Goal: Task Accomplishment & Management: Complete application form

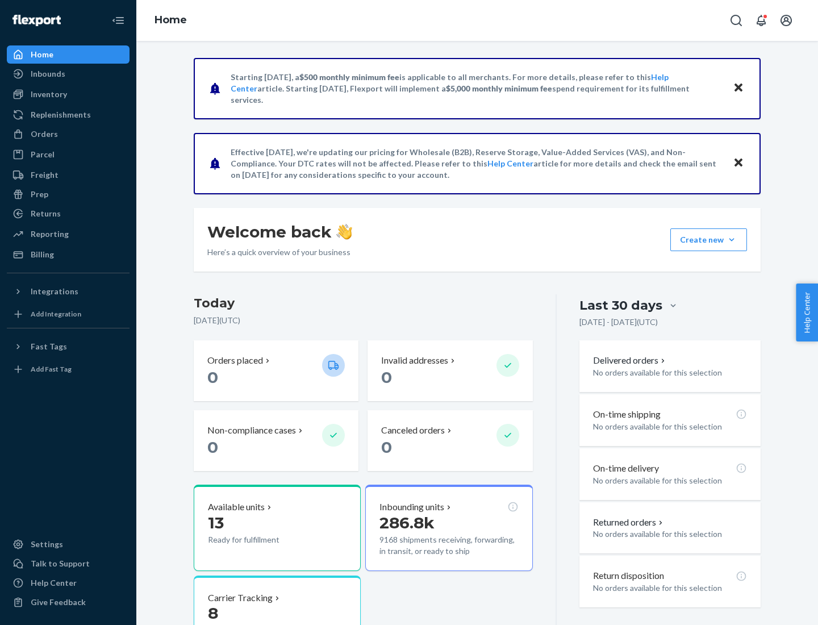
click at [731, 240] on button "Create new Create new inbound Create new order Create new product" at bounding box center [708, 239] width 77 height 23
click at [68, 74] on div "Inbounds" at bounding box center [68, 74] width 120 height 16
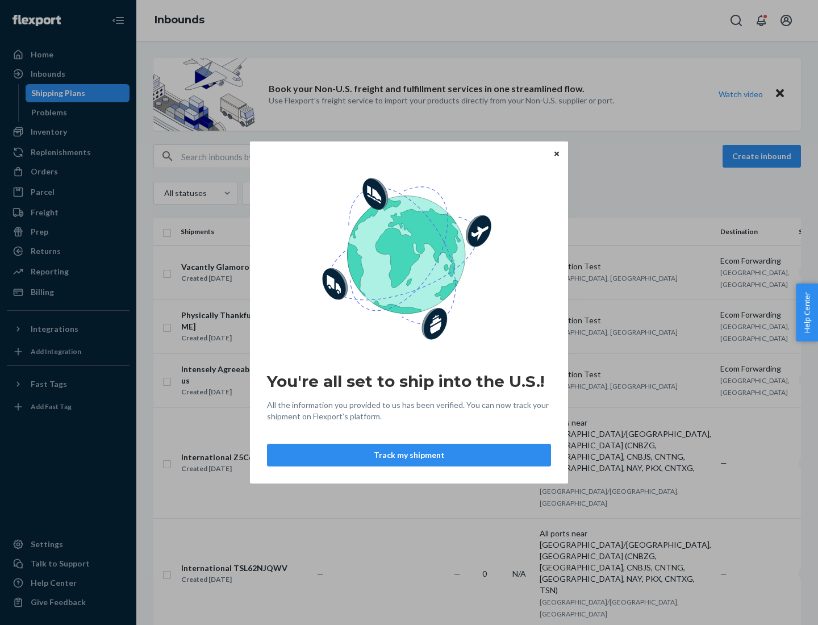
click at [68, 132] on div "You're all set to ship into the U.S.! All the information you provided to us ha…" at bounding box center [409, 312] width 818 height 625
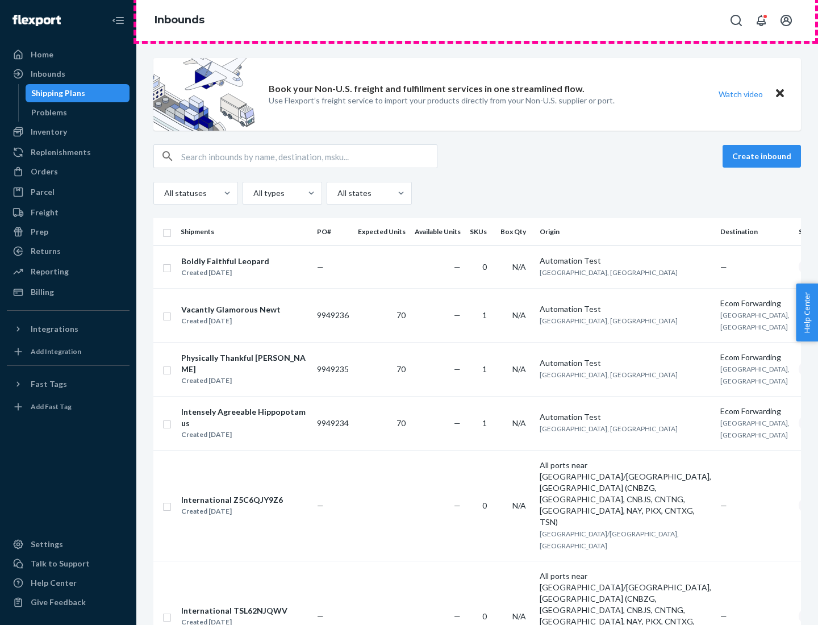
click at [477, 20] on div "Inbounds" at bounding box center [476, 20] width 681 height 41
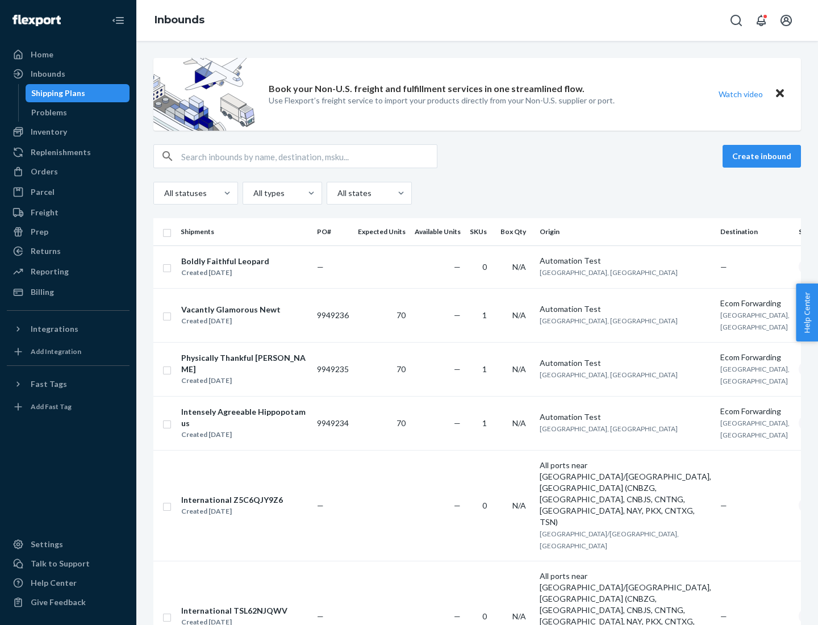
click at [477, 193] on div "All statuses All types All states" at bounding box center [476, 193] width 647 height 23
click at [56, 93] on div "Shipping Plans" at bounding box center [58, 92] width 54 height 11
click at [763, 156] on button "Create inbound" at bounding box center [761, 156] width 78 height 23
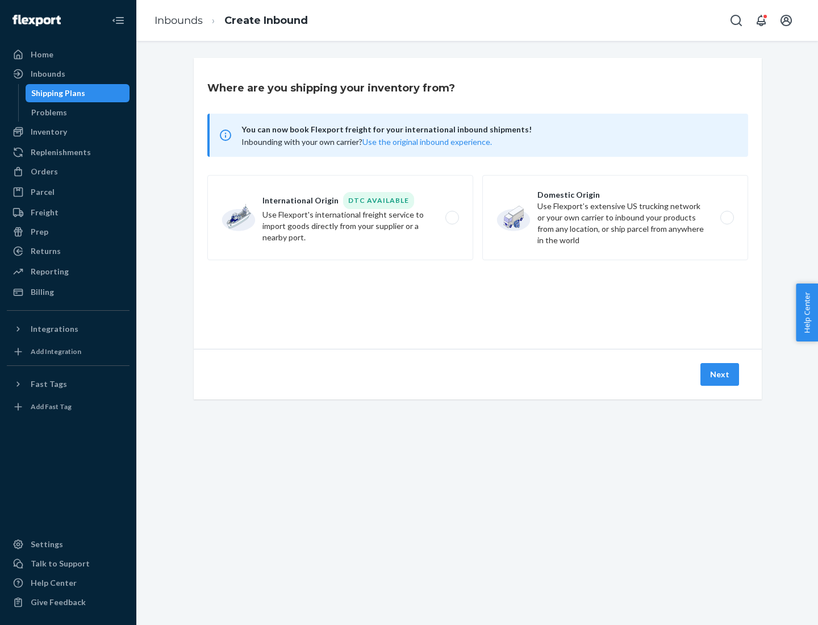
click at [340, 218] on label "International Origin DTC Available Use Flexport's international freight service…" at bounding box center [340, 217] width 266 height 85
click at [451, 218] on input "International Origin DTC Available Use Flexport's international freight service…" at bounding box center [454, 217] width 7 height 7
radio input "true"
click at [478, 297] on icon at bounding box center [478, 298] width 34 height 34
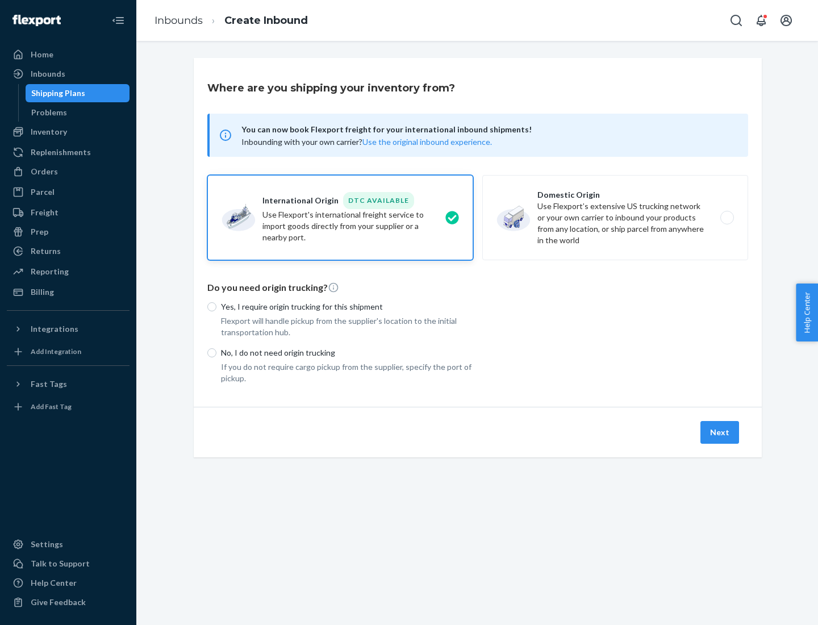
click at [347, 306] on p "Yes, I require origin trucking for this shipment" at bounding box center [347, 306] width 252 height 11
click at [216, 306] on input "Yes, I require origin trucking for this shipment" at bounding box center [211, 306] width 9 height 9
radio input "true"
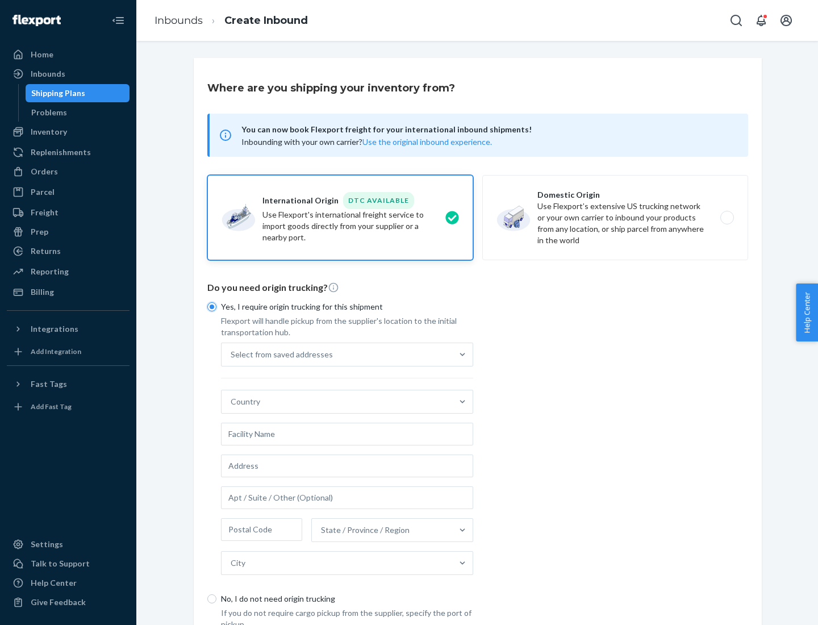
scroll to position [22, 0]
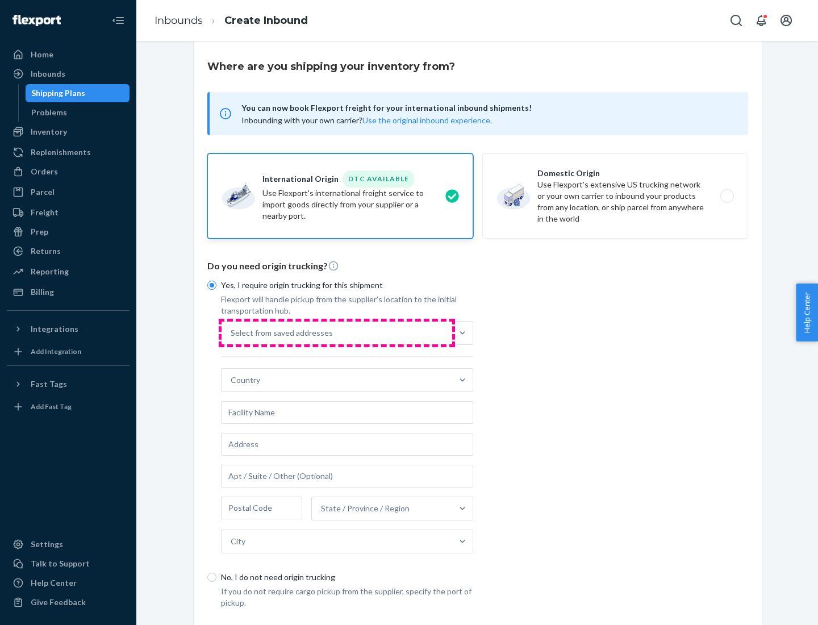
click at [337, 332] on div "Select from saved addresses" at bounding box center [336, 332] width 231 height 23
click at [232, 332] on input "Select from saved addresses" at bounding box center [231, 332] width 1 height 11
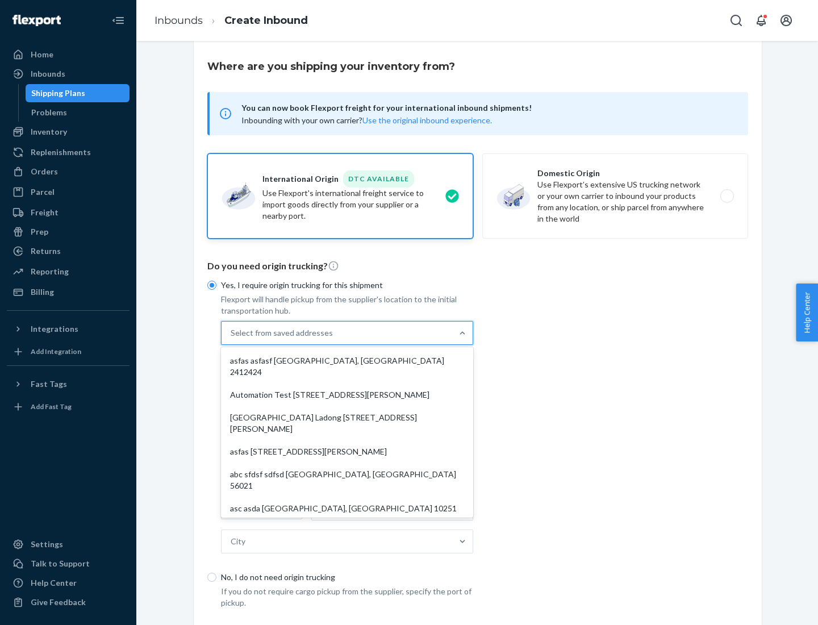
scroll to position [49, 0]
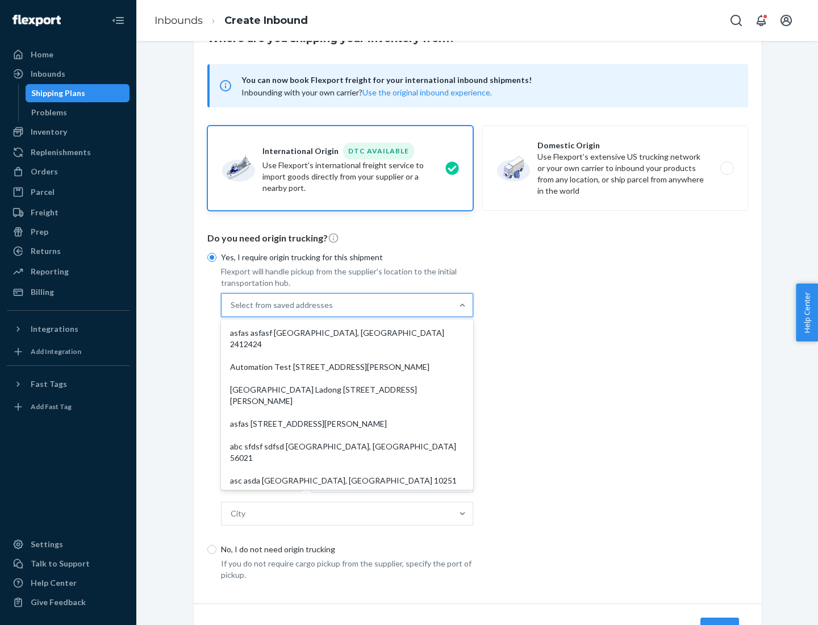
click at [347, 332] on div "asfas asfasf [GEOGRAPHIC_DATA], [GEOGRAPHIC_DATA] 2412424" at bounding box center [347, 338] width 248 height 34
click at [232, 311] on input "option asfas asfasf [GEOGRAPHIC_DATA], [GEOGRAPHIC_DATA] 2412424 focused, 1 of …" at bounding box center [231, 304] width 1 height 11
type input "asfas"
type input "asfasf"
type input "2412424"
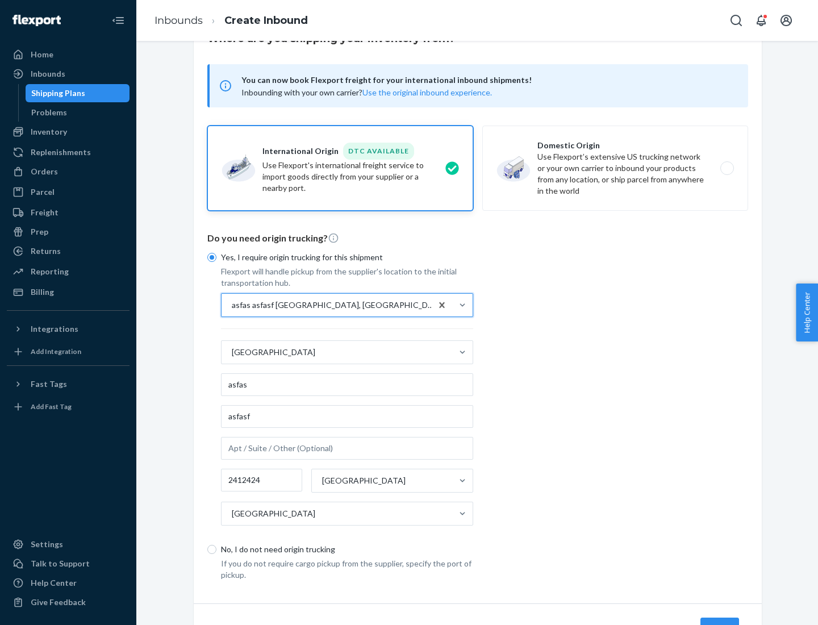
scroll to position [106, 0]
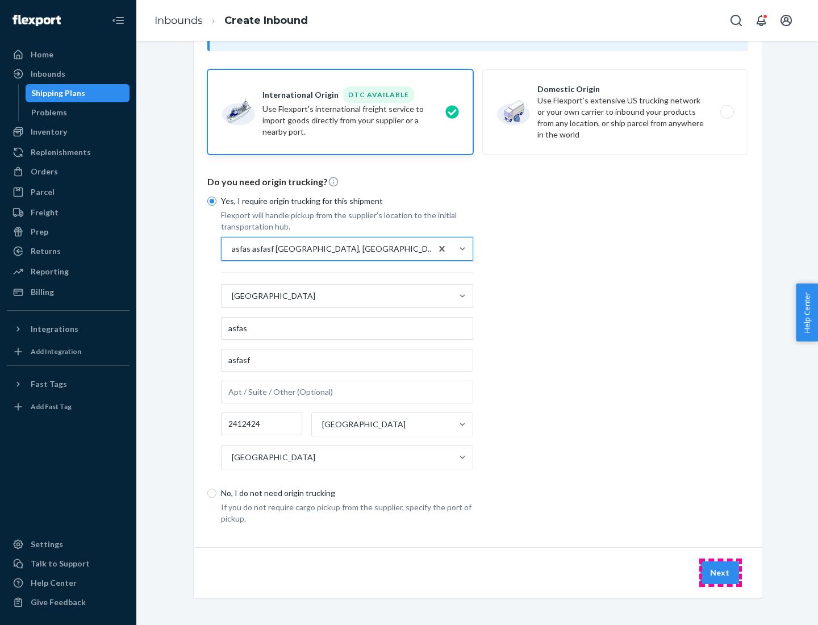
click at [720, 572] on button "Next" at bounding box center [719, 572] width 39 height 23
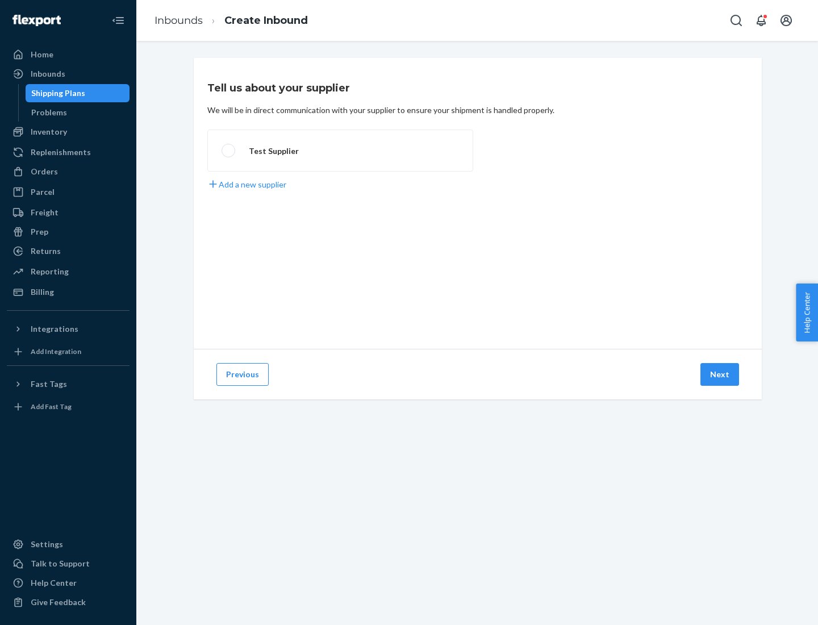
click at [340, 150] on label "Test Supplier" at bounding box center [340, 150] width 266 height 42
click at [229, 150] on input "Test Supplier" at bounding box center [224, 150] width 7 height 7
radio input "true"
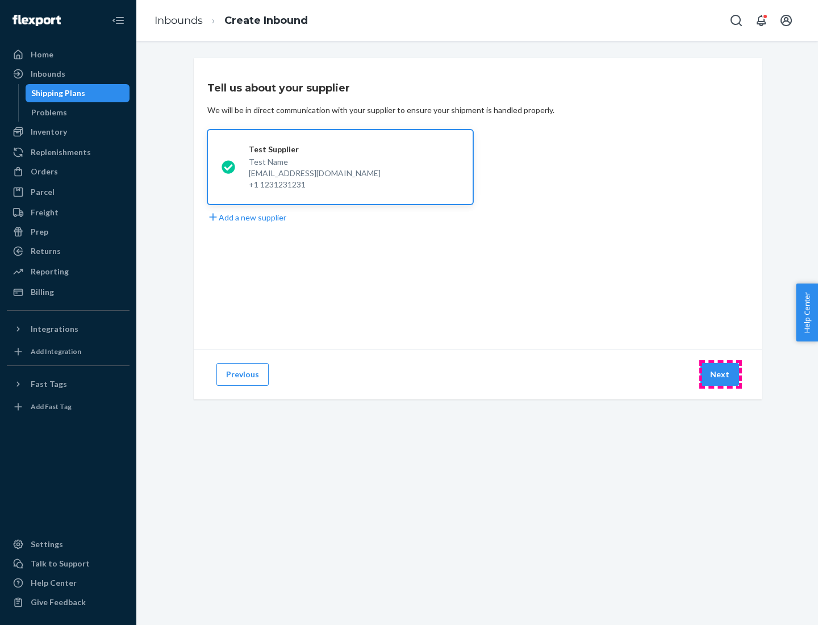
click at [720, 374] on button "Next" at bounding box center [719, 374] width 39 height 23
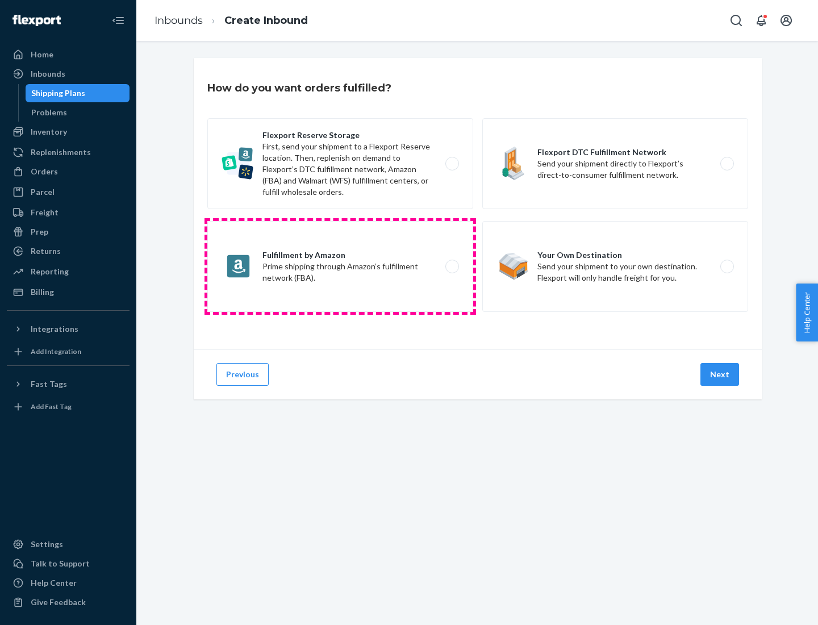
click at [340, 266] on label "Fulfillment by Amazon Prime shipping through Amazon’s fulfillment network (FBA)." at bounding box center [340, 266] width 266 height 91
click at [451, 266] on input "Fulfillment by Amazon Prime shipping through Amazon’s fulfillment network (FBA)." at bounding box center [454, 266] width 7 height 7
radio input "true"
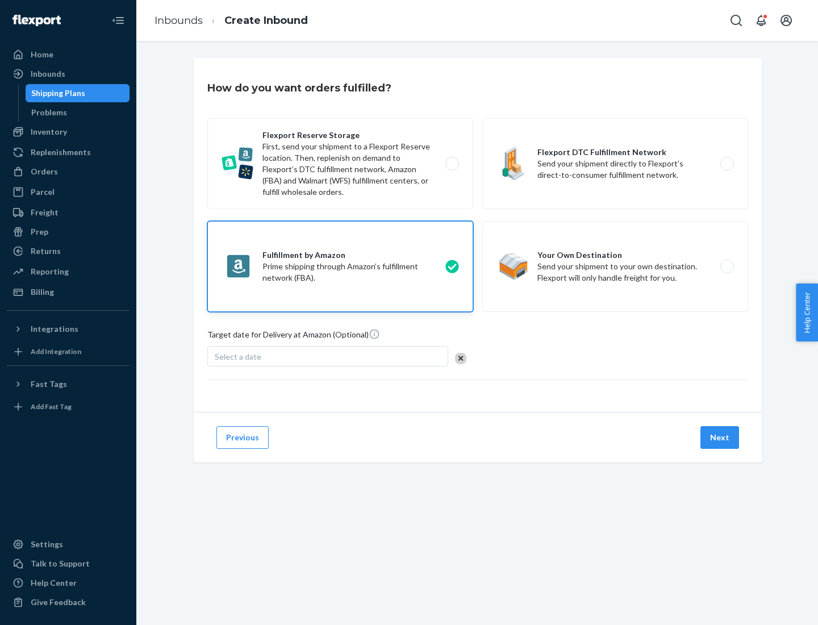
click at [720, 437] on button "Next" at bounding box center [719, 437] width 39 height 23
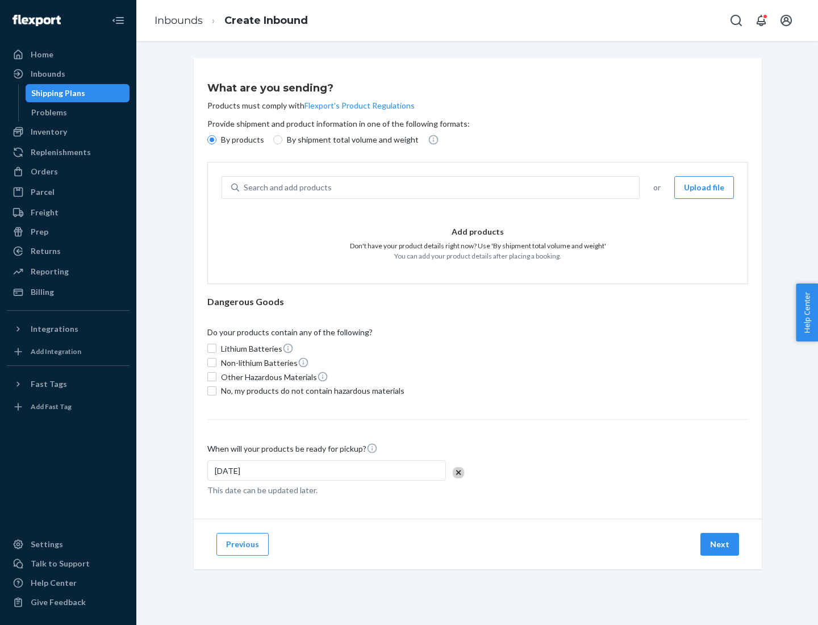
click at [349, 140] on p "By shipment total volume and weight" at bounding box center [353, 139] width 132 height 11
click at [282, 140] on input "By shipment total volume and weight" at bounding box center [277, 139] width 9 height 9
radio input "true"
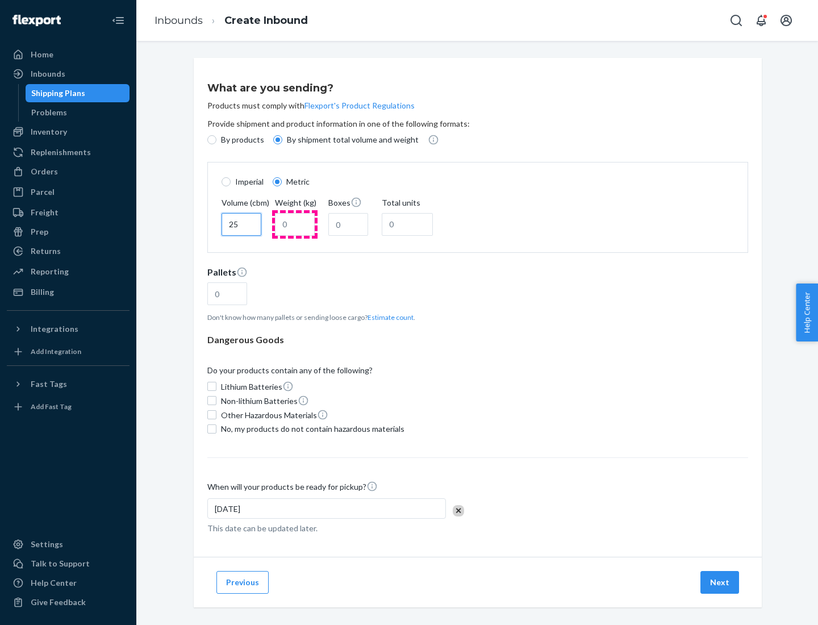
type input "25"
type input "100"
type input "50"
type input "500"
click at [388, 317] on button "Estimate count" at bounding box center [390, 317] width 46 height 10
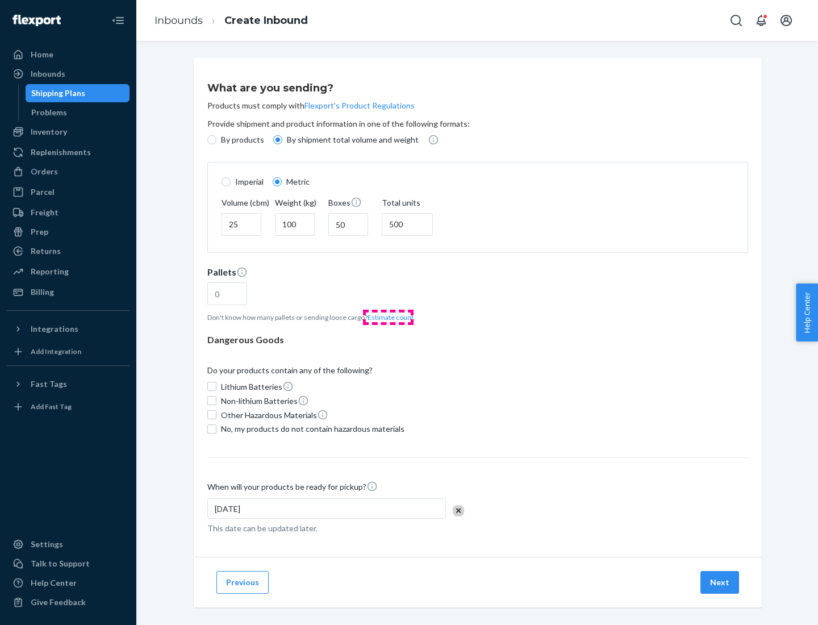
type input "16"
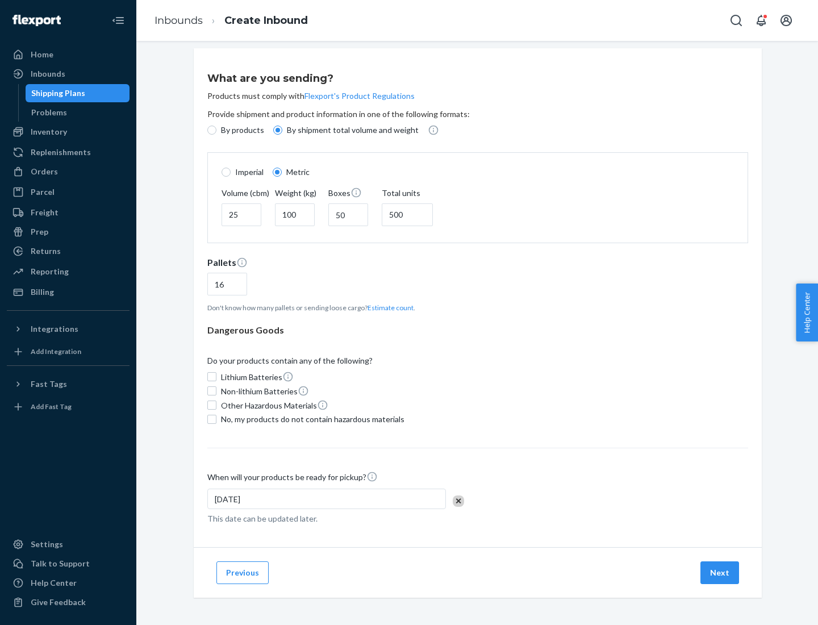
click at [311, 419] on span "No, my products do not contain hazardous materials" at bounding box center [312, 418] width 183 height 11
click at [216, 419] on input "No, my products do not contain hazardous materials" at bounding box center [211, 419] width 9 height 9
checkbox input "true"
click at [720, 572] on button "Next" at bounding box center [719, 572] width 39 height 23
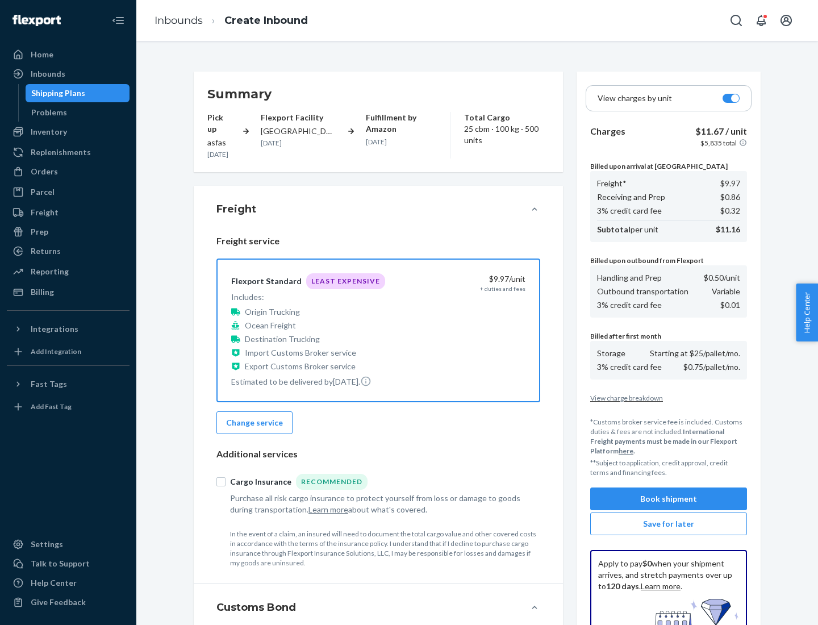
scroll to position [166, 0]
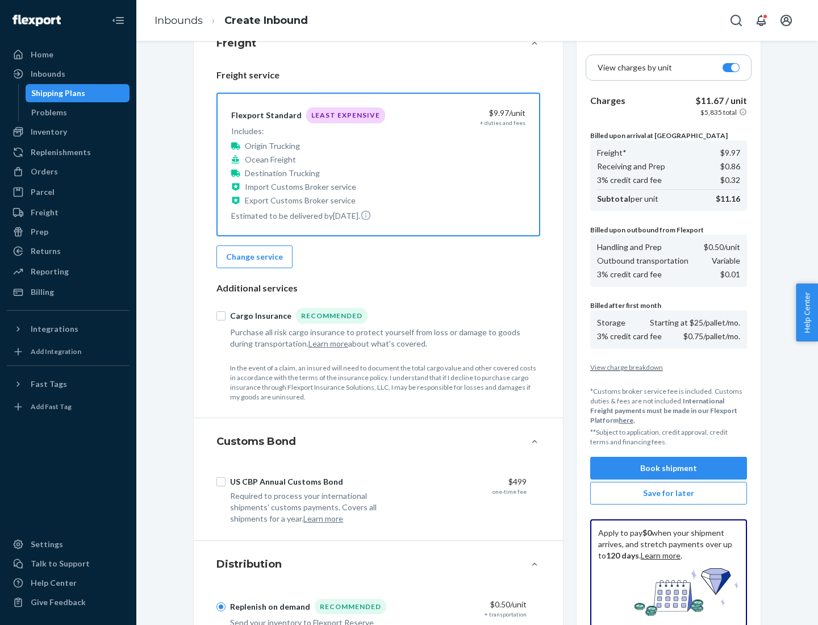
click at [668, 468] on button "Book shipment" at bounding box center [668, 468] width 157 height 23
